Goal: Transaction & Acquisition: Purchase product/service

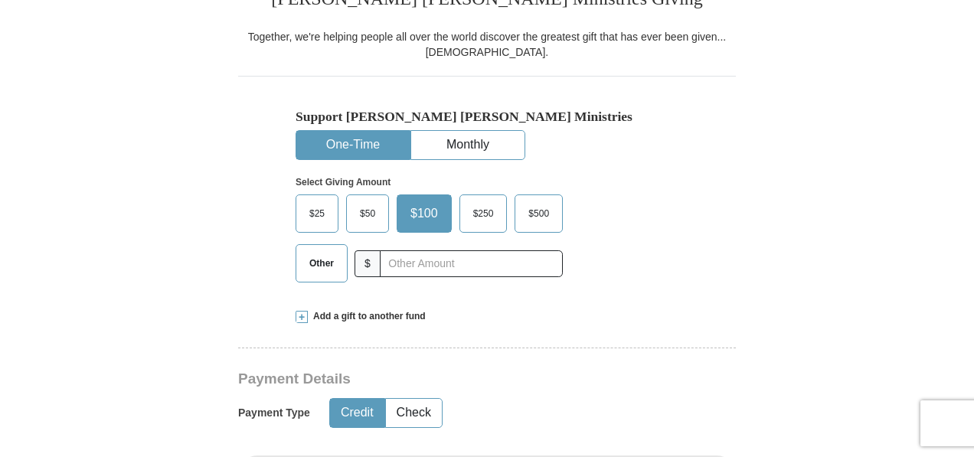
scroll to position [413, 0]
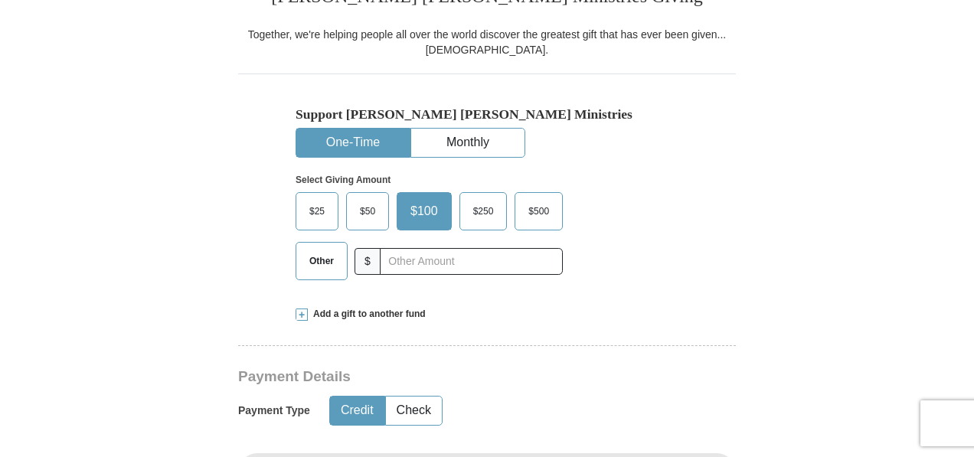
click at [541, 209] on span "$500" at bounding box center [539, 211] width 36 height 23
click at [0, 0] on input "$500" at bounding box center [0, 0] width 0 height 0
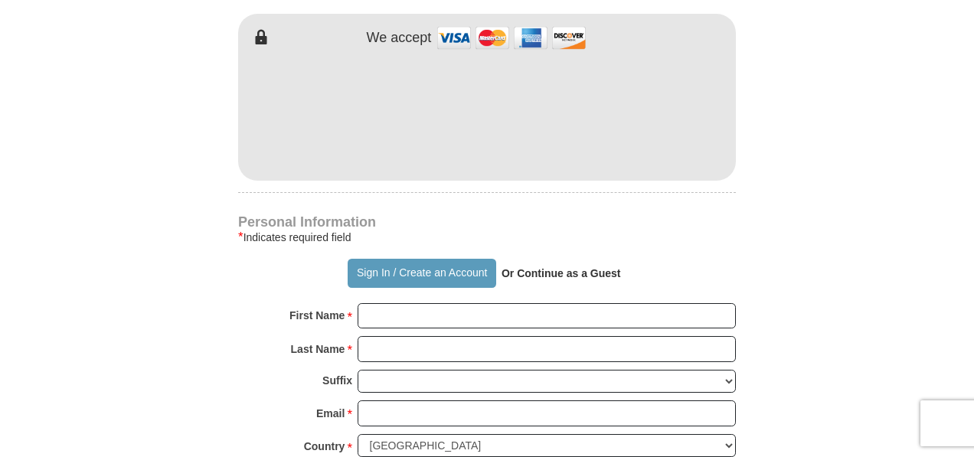
scroll to position [855, 0]
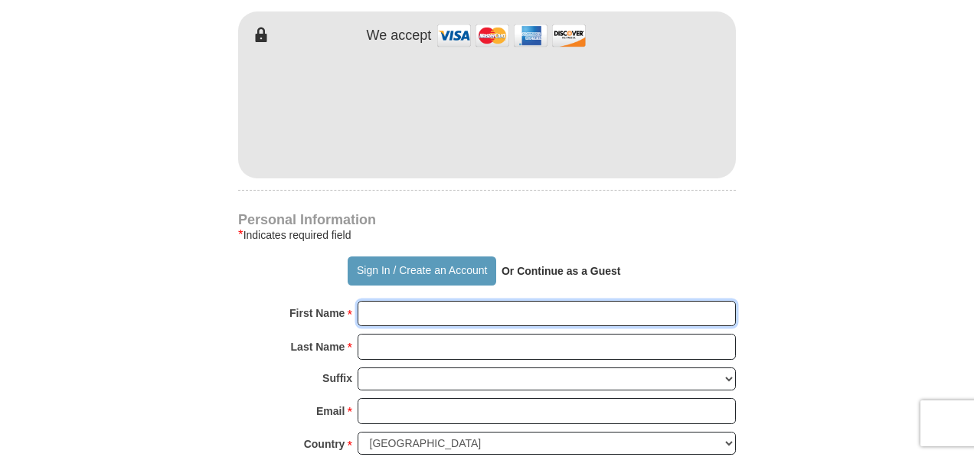
click at [439, 312] on input "First Name *" at bounding box center [547, 314] width 378 height 26
type input "Moriah"
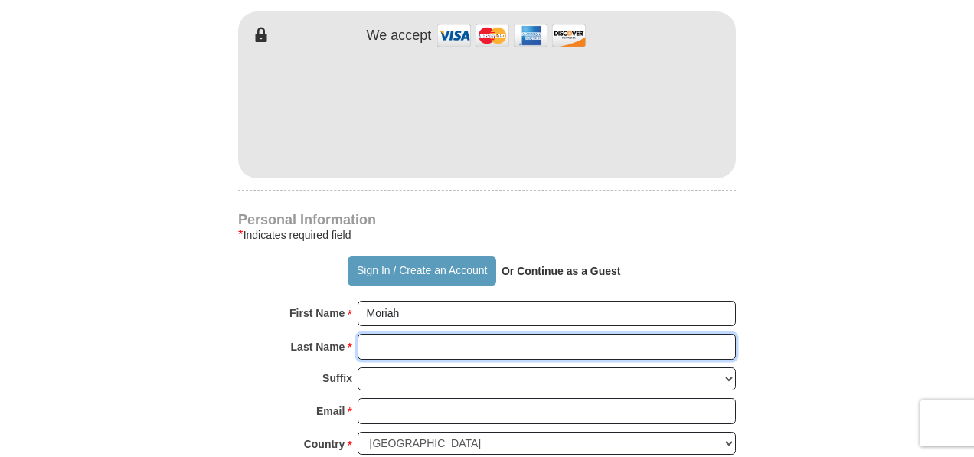
click at [418, 348] on input "Last Name *" at bounding box center [547, 347] width 378 height 26
type input "[PERSON_NAME]"
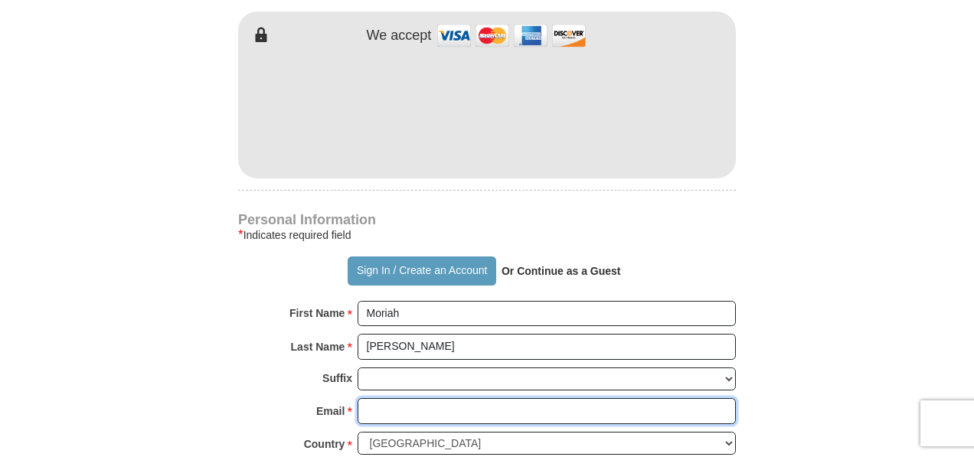
click at [389, 408] on input "Email *" at bounding box center [547, 411] width 378 height 26
click at [385, 402] on input "Email *" at bounding box center [547, 411] width 378 height 26
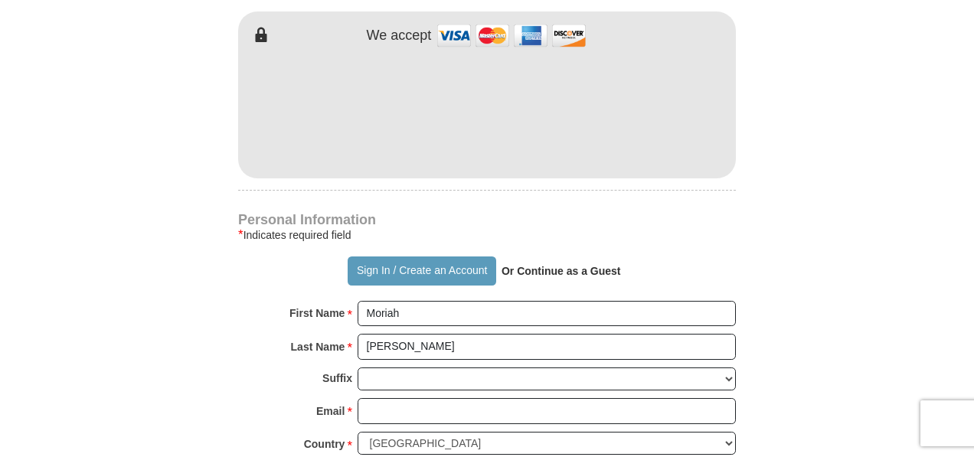
click at [845, 270] on form "Already have an account? Sign in for faster giving. Don't have an account? Crea…" at bounding box center [487, 145] width 873 height 1878
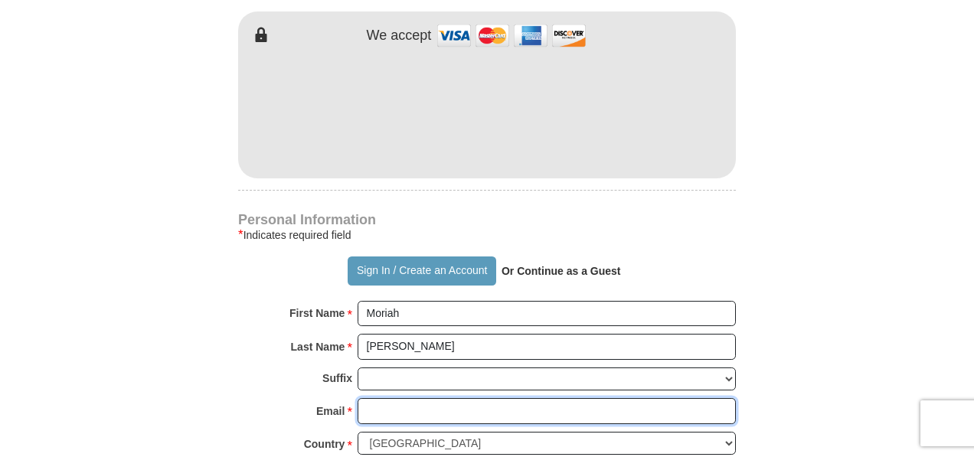
click at [413, 410] on input "Email *" at bounding box center [547, 411] width 378 height 26
type input "[EMAIL_ADDRESS][DOMAIN_NAME]"
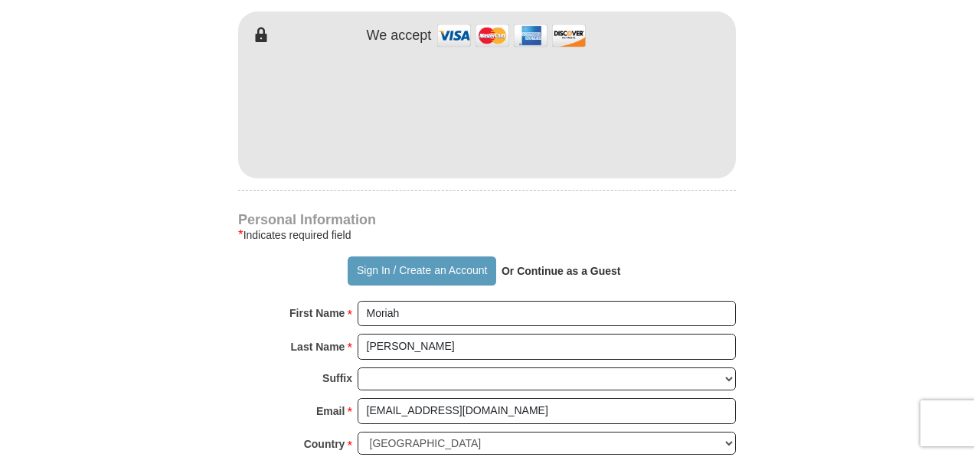
click at [880, 316] on form "Already have an account? Sign in for faster giving. Don't have an account? Crea…" at bounding box center [487, 145] width 873 height 1878
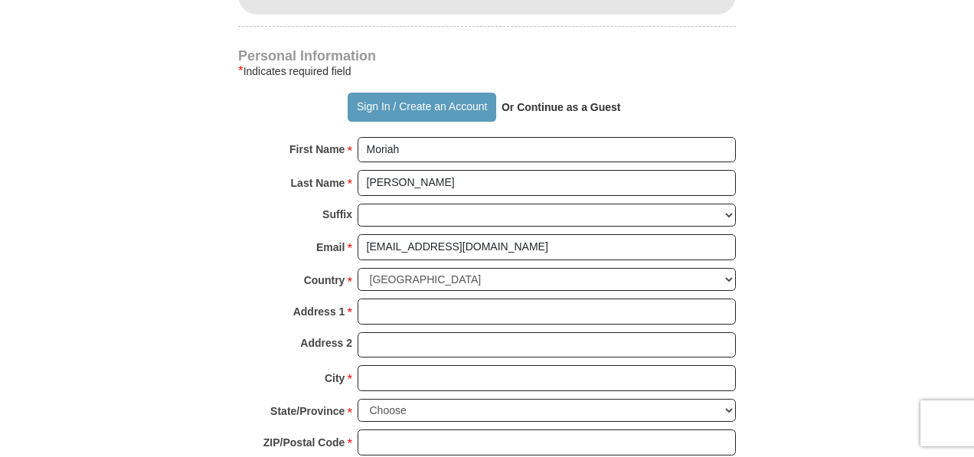
scroll to position [1051, 0]
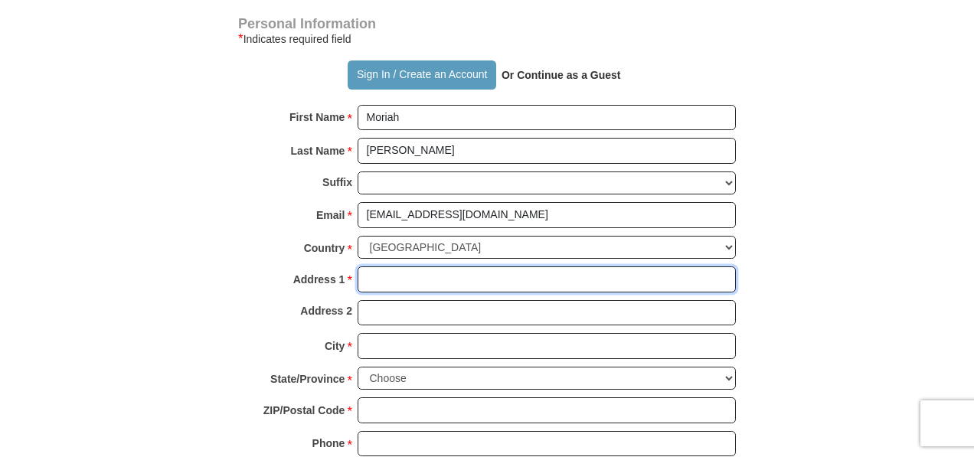
click at [417, 275] on input "Address 1 *" at bounding box center [547, 279] width 378 height 26
type input "[STREET_ADDRESS][PERSON_NAME] A"
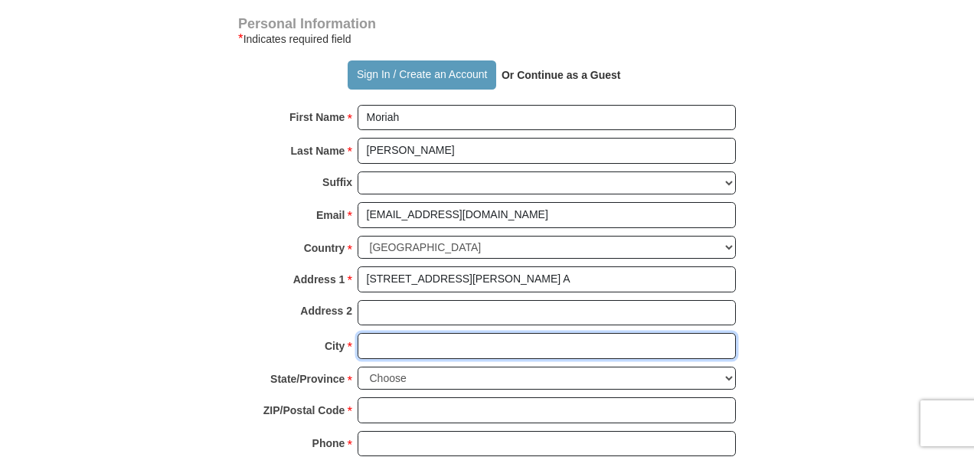
type input "[GEOGRAPHIC_DATA]"
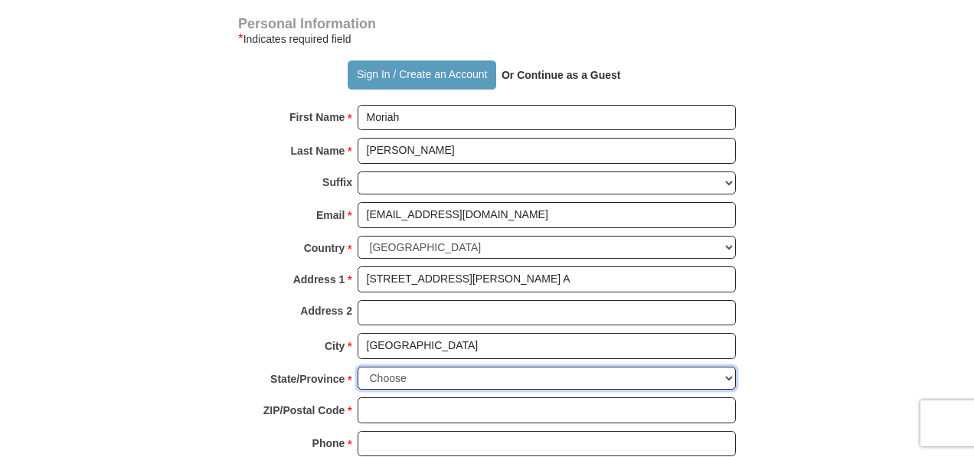
select select "OH"
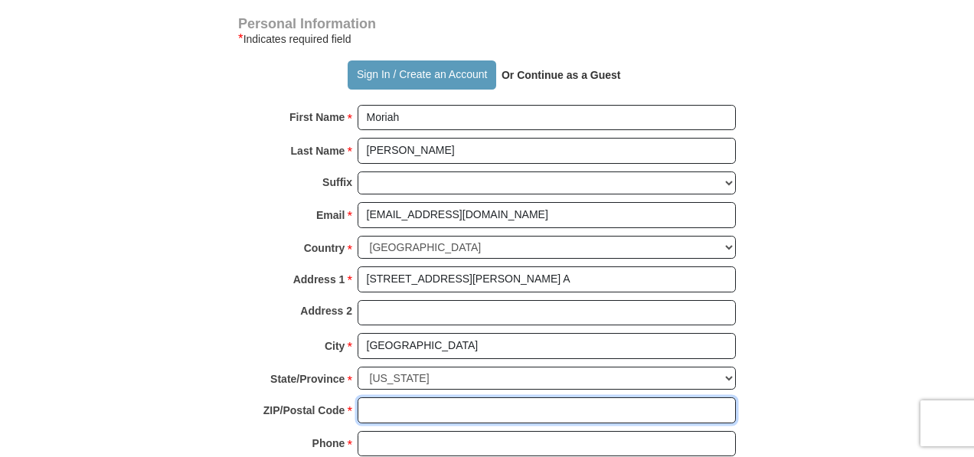
type input "45432"
type input "9374699560"
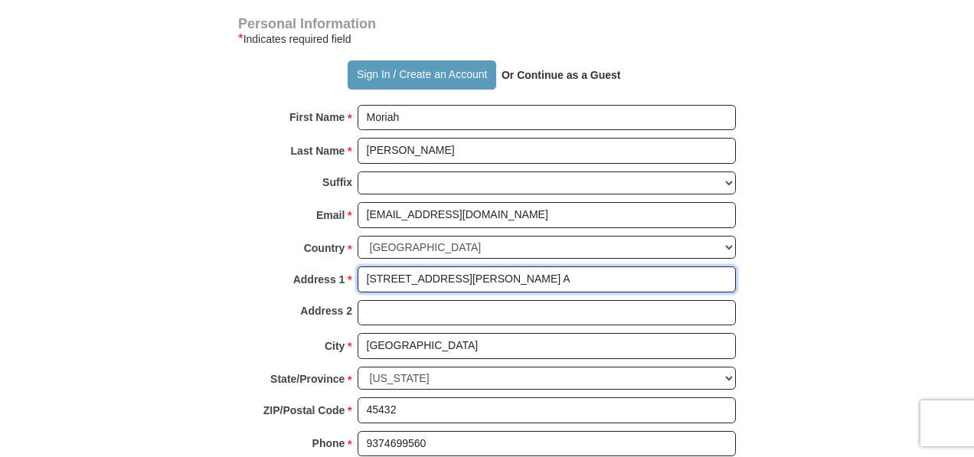
click at [485, 269] on input "[STREET_ADDRESS][PERSON_NAME] A" at bounding box center [547, 279] width 378 height 26
type input "[STREET_ADDRESS][PERSON_NAME]"
click at [379, 310] on input "Address 2" at bounding box center [547, 313] width 378 height 26
type input "Apt. A"
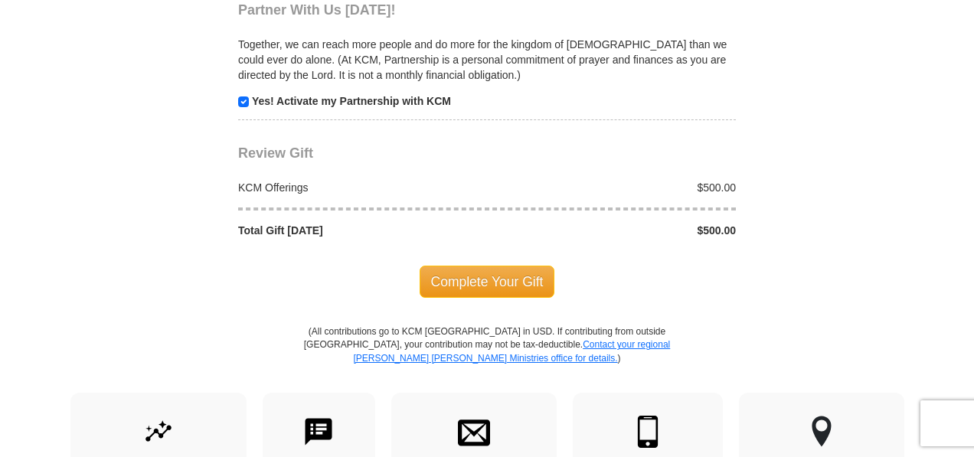
scroll to position [1575, 0]
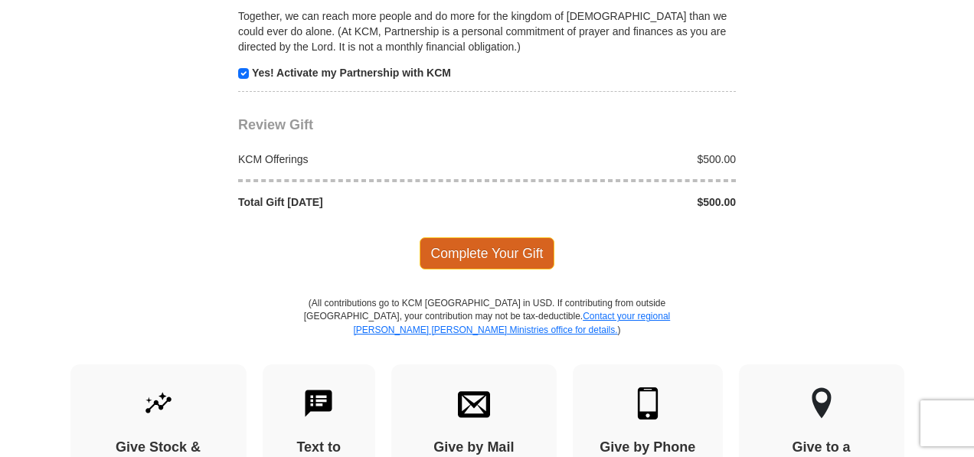
click at [474, 237] on span "Complete Your Gift" at bounding box center [488, 253] width 136 height 32
